Goal: Navigation & Orientation: Find specific page/section

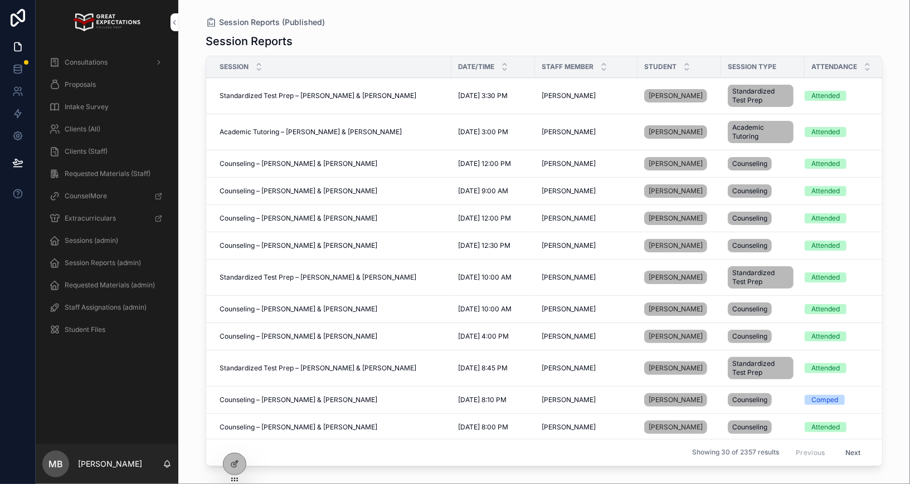
click at [0, 0] on icon at bounding box center [0, 0] width 0 height 0
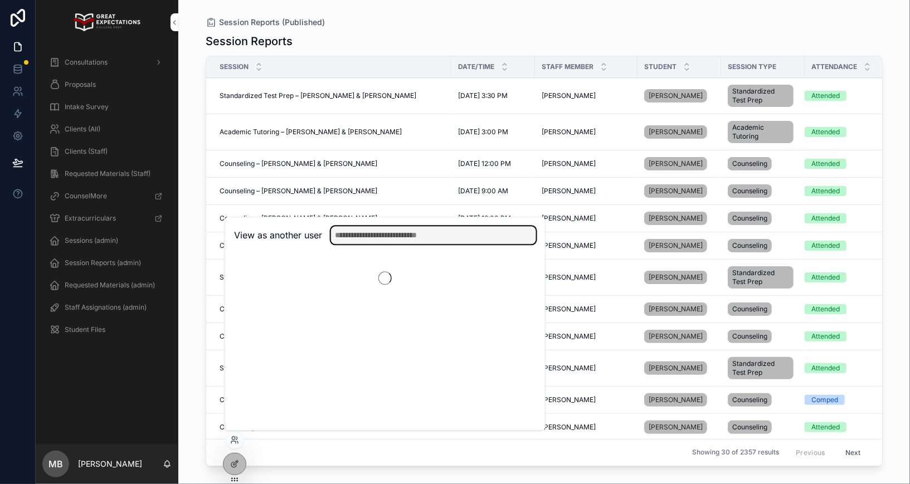
click at [354, 228] on input "text" at bounding box center [433, 235] width 205 height 18
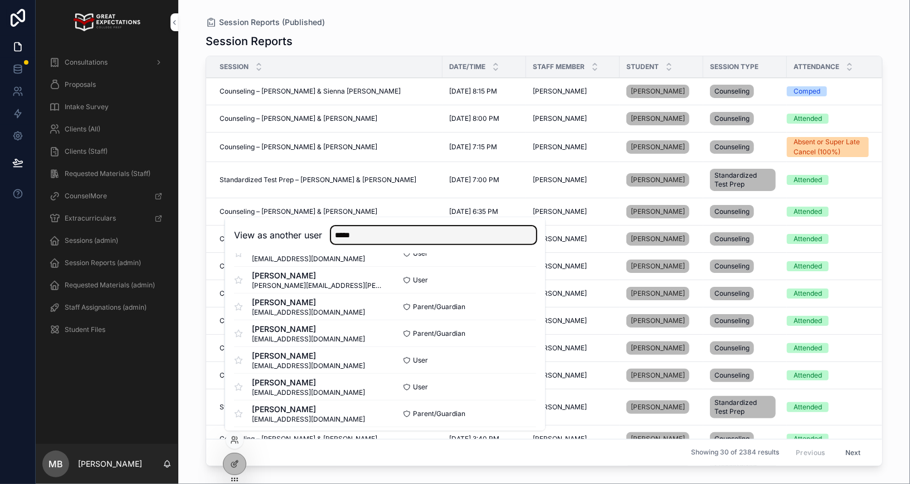
scroll to position [361, 0]
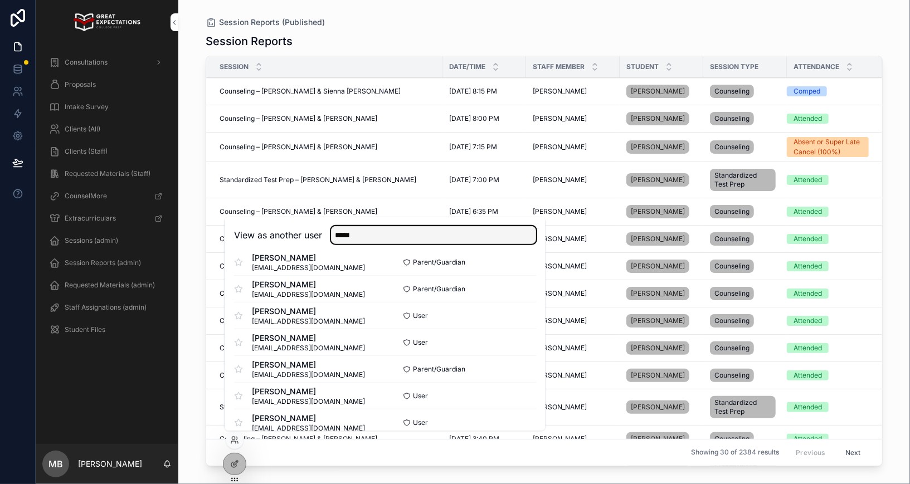
click at [384, 237] on input "*****" at bounding box center [433, 235] width 205 height 18
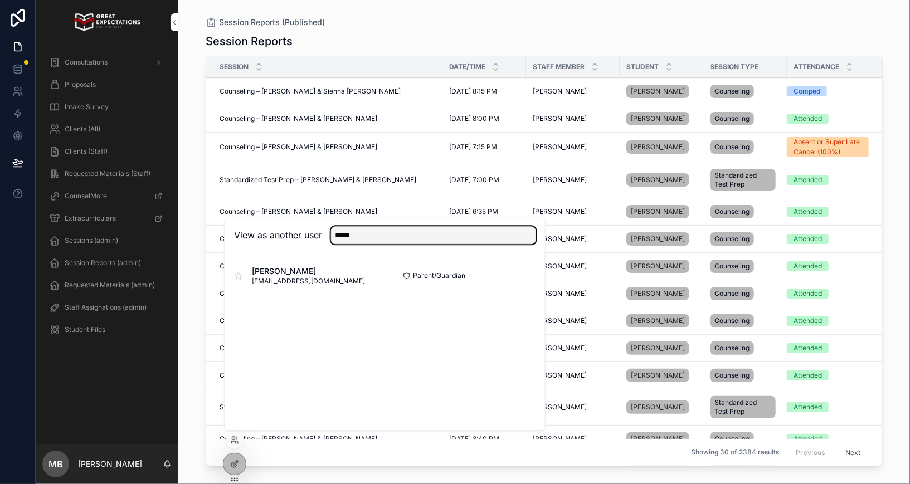
type input "*****"
click at [0, 0] on button "Select" at bounding box center [0, 0] width 0 height 0
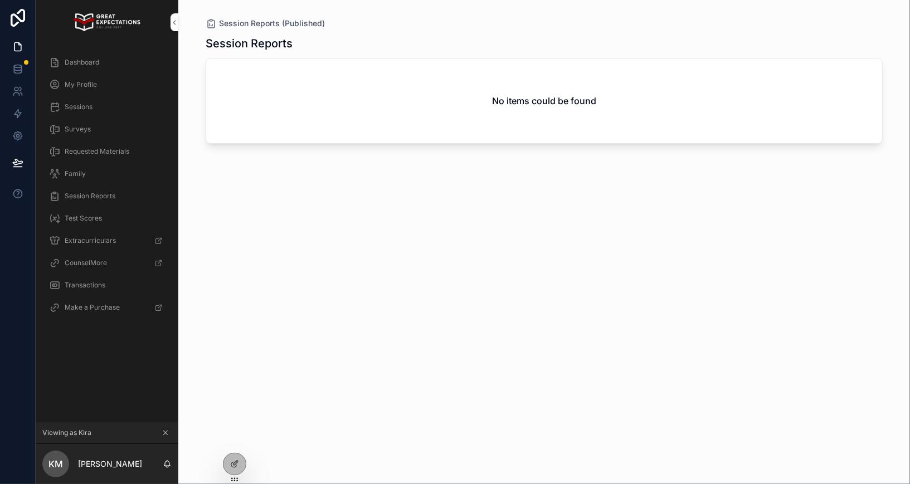
click at [76, 178] on div "Family" at bounding box center [107, 174] width 116 height 18
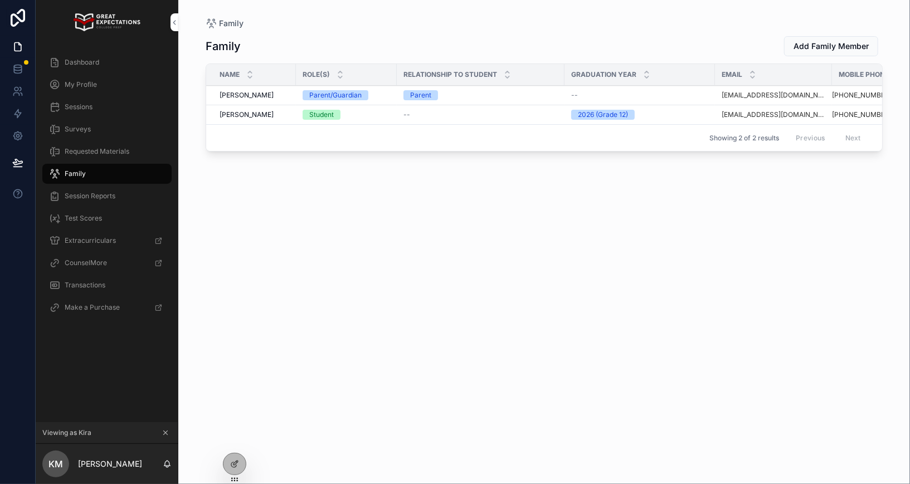
click at [100, 57] on div "Dashboard" at bounding box center [107, 62] width 116 height 18
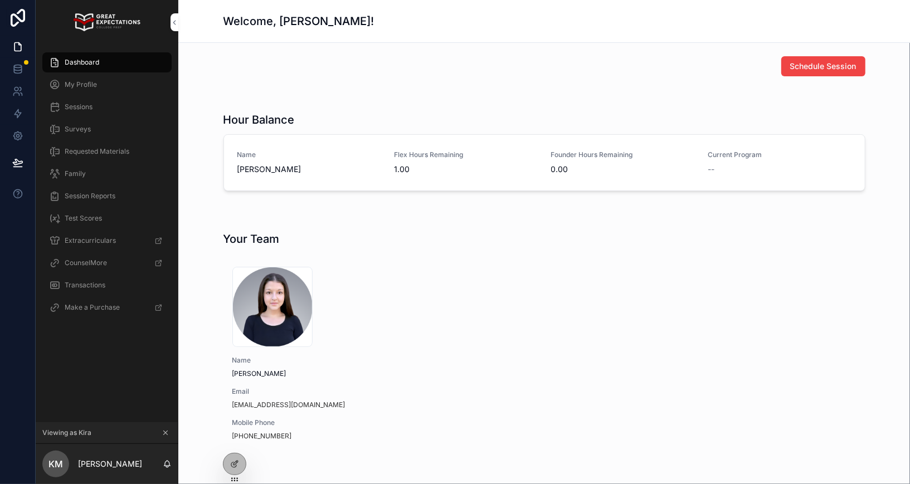
click at [224, 211] on div "scrollable content" at bounding box center [543, 213] width 713 height 9
click at [228, 236] on h1 "Your Team" at bounding box center [251, 239] width 56 height 16
click at [216, 235] on div "Your Team 671bc1ae142ff0a4e44b50f3_Yazmeen_Mirgoli1 .png Name [PERSON_NAME] Ema…" at bounding box center [543, 344] width 713 height 234
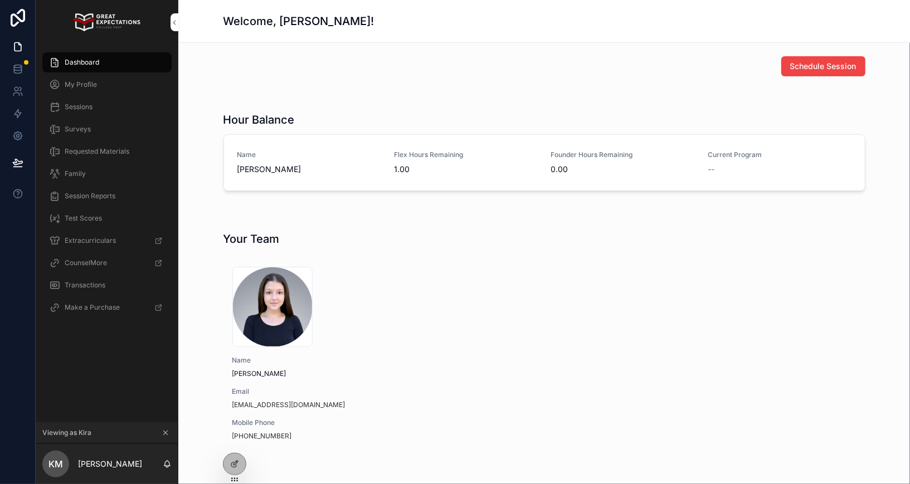
click at [237, 236] on h1 "Your Team" at bounding box center [251, 239] width 56 height 16
click at [215, 236] on div "Your Team 671bc1ae142ff0a4e44b50f3_Yazmeen_Mirgoli1 .png Name [PERSON_NAME] Ema…" at bounding box center [543, 344] width 713 height 234
click at [88, 102] on span "Sessions" at bounding box center [79, 106] width 28 height 9
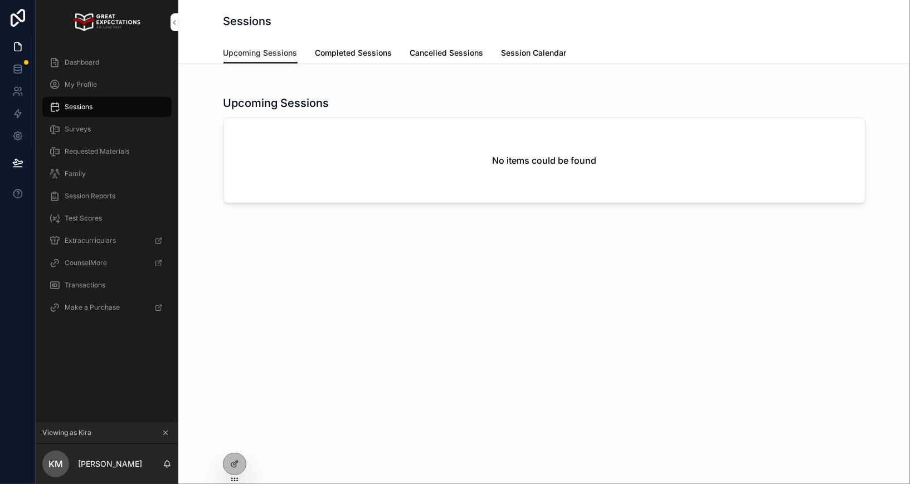
click at [355, 60] on link "Completed Sessions" at bounding box center [353, 54] width 77 height 22
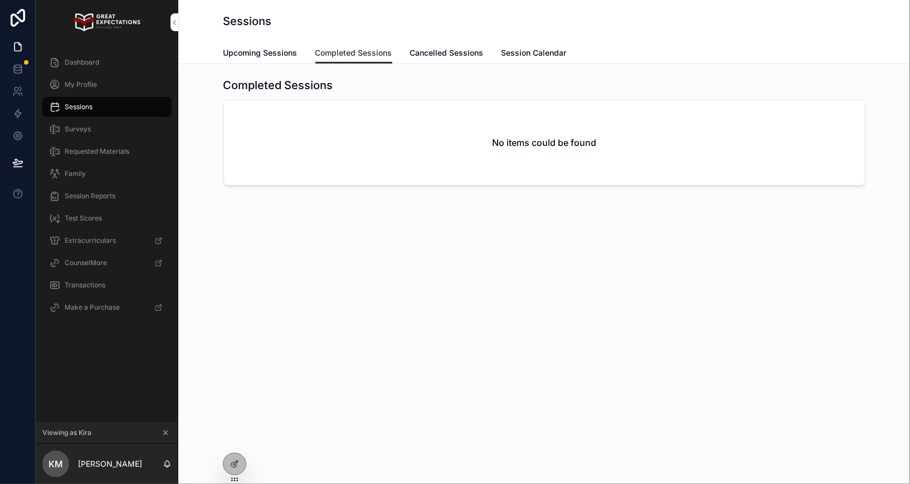
click at [286, 49] on span "Upcoming Sessions" at bounding box center [260, 52] width 74 height 11
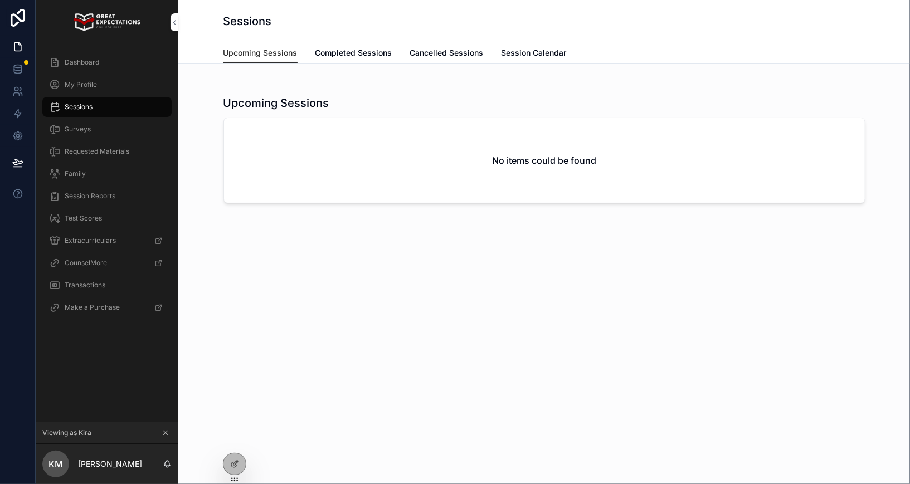
click at [113, 61] on div "Dashboard" at bounding box center [107, 62] width 116 height 18
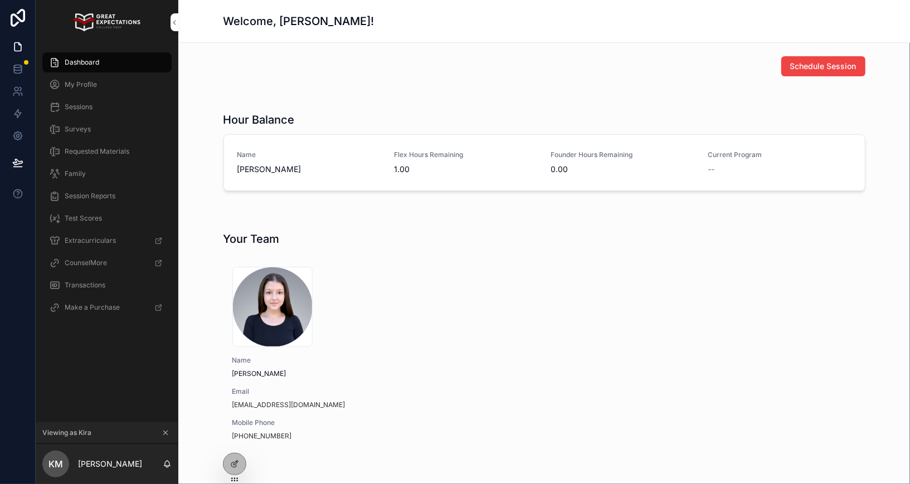
click at [242, 239] on h1 "Your Team" at bounding box center [251, 239] width 56 height 16
click at [210, 236] on div "Your Team 671bc1ae142ff0a4e44b50f3_Yazmeen_Mirgoli1 .png Name [PERSON_NAME] Ema…" at bounding box center [543, 344] width 713 height 234
click at [231, 237] on h1 "Your Team" at bounding box center [251, 239] width 56 height 16
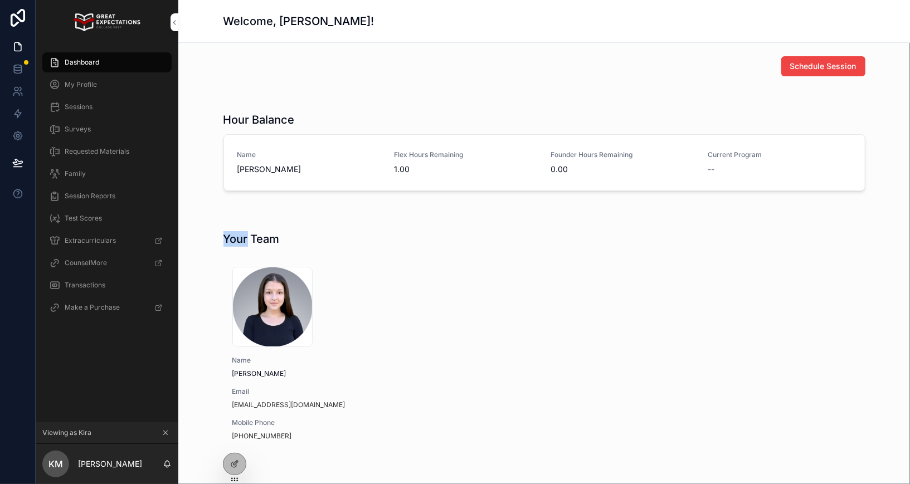
click at [231, 237] on h1 "Your Team" at bounding box center [251, 239] width 56 height 16
click at [219, 236] on div "Your Team 671bc1ae142ff0a4e44b50f3_Yazmeen_Mirgoli1 .png Name [PERSON_NAME] Ema…" at bounding box center [543, 344] width 713 height 234
click at [227, 237] on h1 "Your Team" at bounding box center [251, 239] width 56 height 16
